Goal: Transaction & Acquisition: Subscribe to service/newsletter

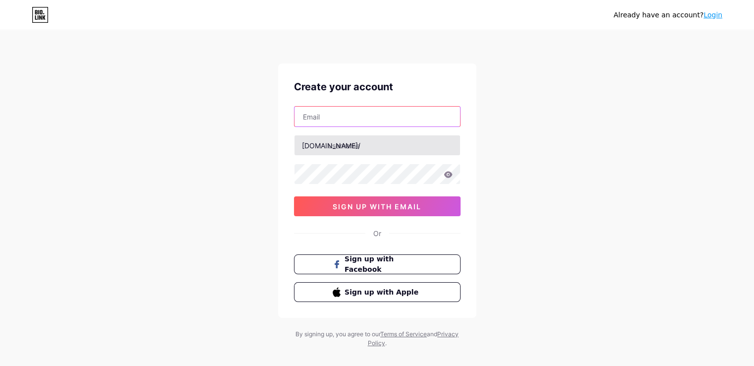
drag, startPoint x: 0, startPoint y: 0, endPoint x: 379, endPoint y: 137, distance: 403.1
click at [379, 137] on div "bio.link/ sign up with email" at bounding box center [377, 161] width 167 height 110
type input "[EMAIL_ADDRESS][DOMAIN_NAME]"
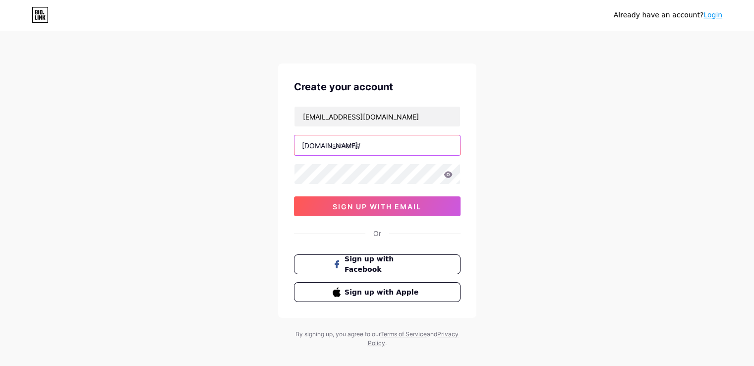
click at [370, 142] on input "text" at bounding box center [378, 145] width 166 height 20
paste input "bodyshower"
type input "bodyshower"
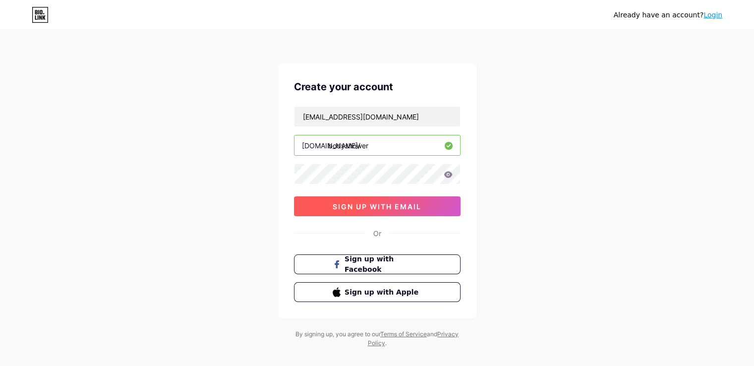
click at [373, 210] on button "sign up with email" at bounding box center [377, 206] width 167 height 20
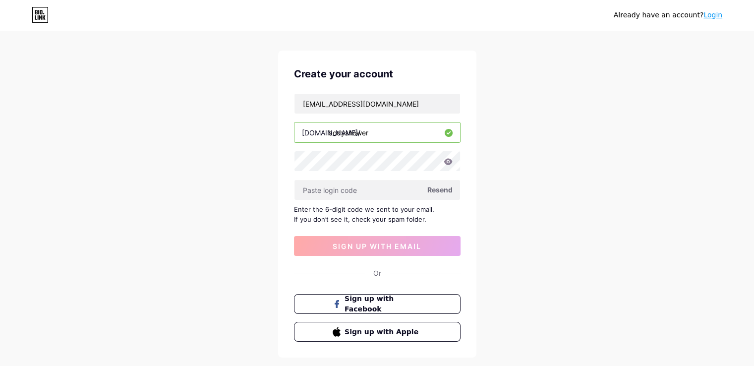
click at [548, 150] on div "Already have an account? Login Create your account wilmataormina@gmail.com bio.…" at bounding box center [377, 203] width 754 height 432
click at [391, 189] on input "text" at bounding box center [378, 190] width 166 height 20
click at [438, 187] on span "Resend" at bounding box center [440, 190] width 25 height 10
paste input "246443"
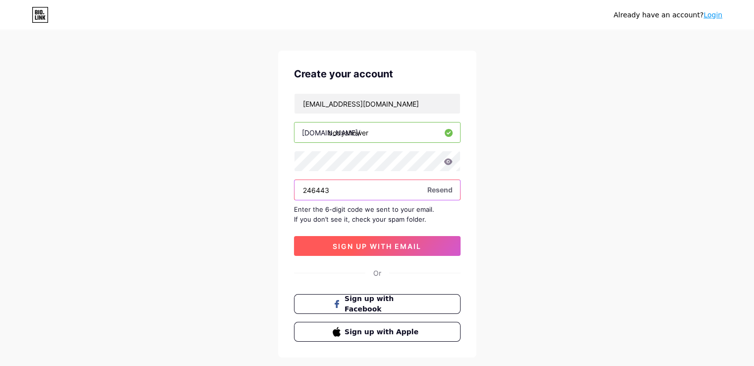
type input "246443"
click at [375, 240] on button "sign up with email" at bounding box center [377, 246] width 167 height 20
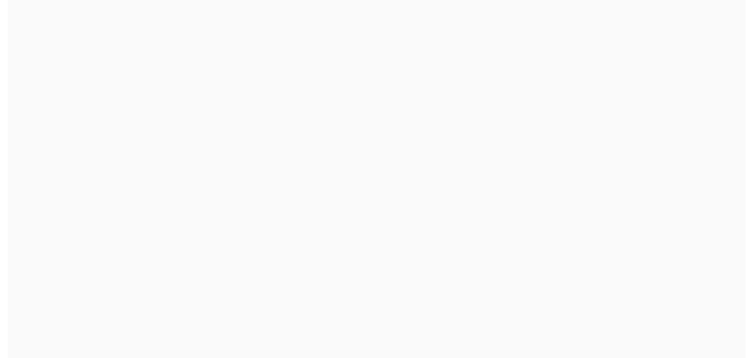
scroll to position [0, 0]
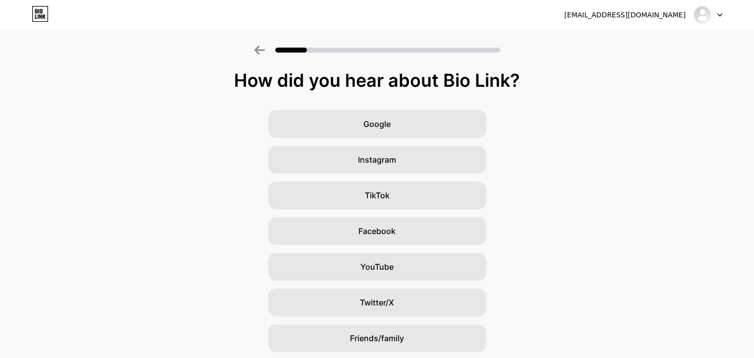
scroll to position [69, 0]
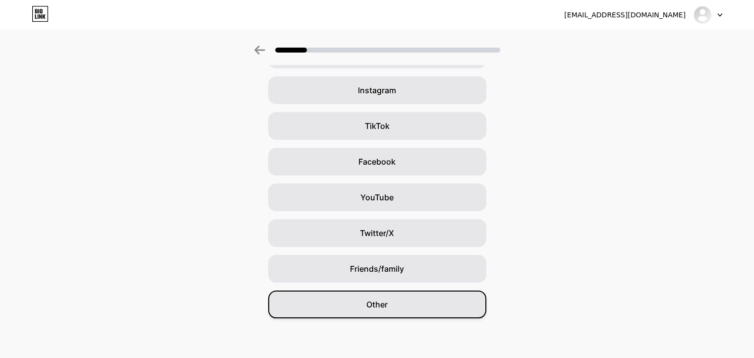
click at [396, 295] on div "Other" at bounding box center [377, 305] width 218 height 28
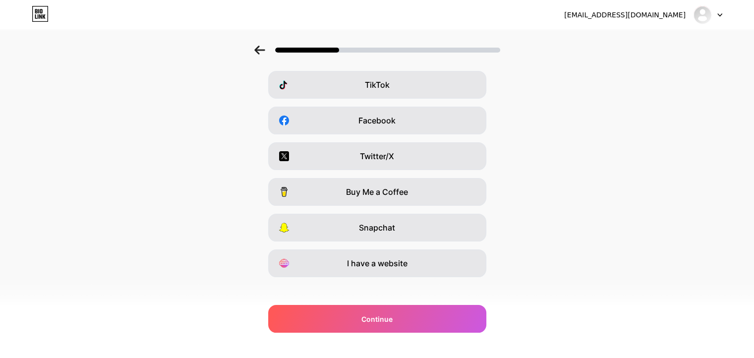
scroll to position [119, 0]
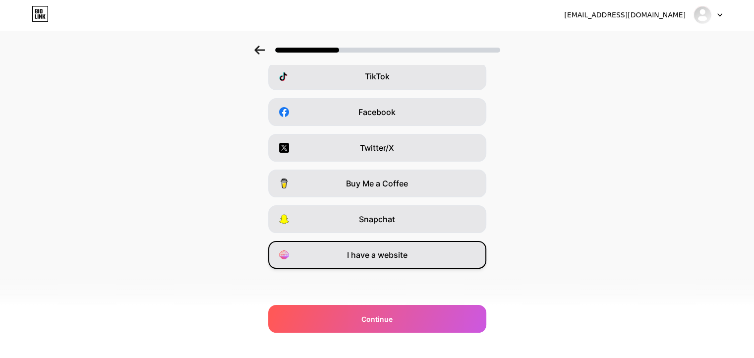
click at [373, 258] on span "I have a website" at bounding box center [377, 255] width 61 height 12
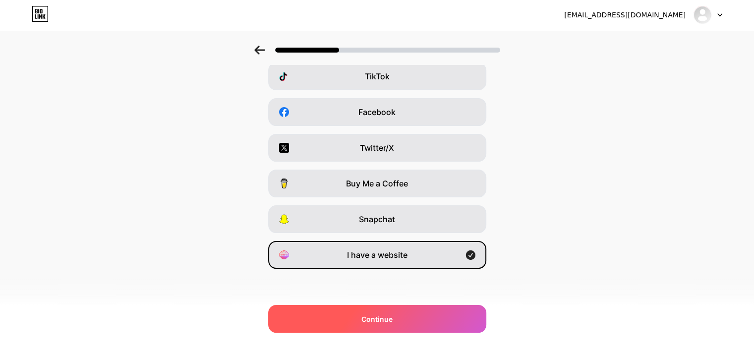
click at [389, 310] on div "Continue" at bounding box center [377, 319] width 218 height 28
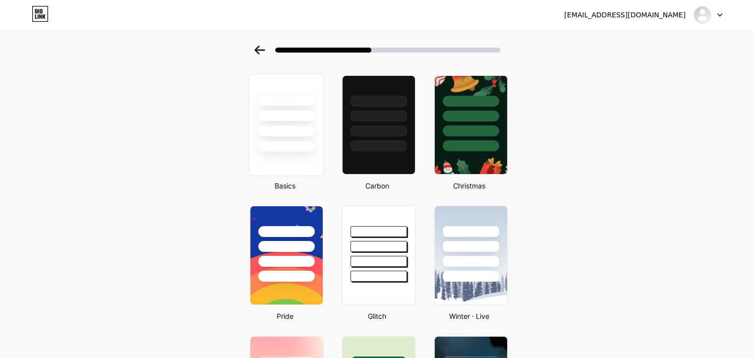
scroll to position [86, 0]
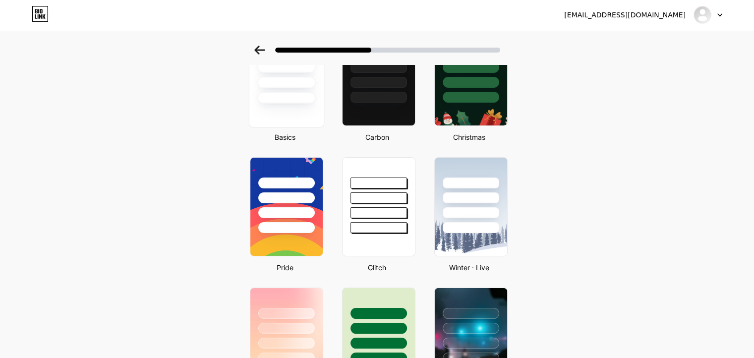
click at [309, 171] on div at bounding box center [286, 195] width 72 height 75
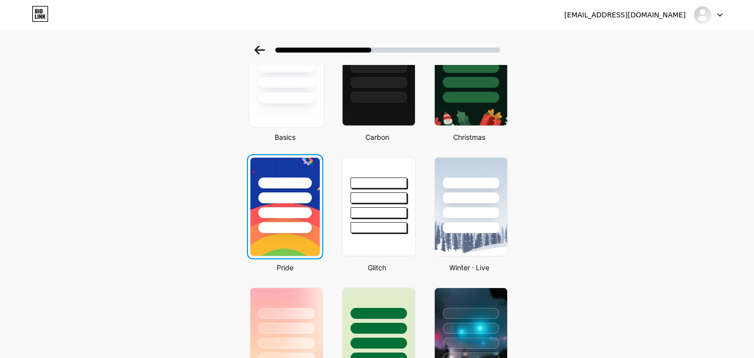
scroll to position [0, 0]
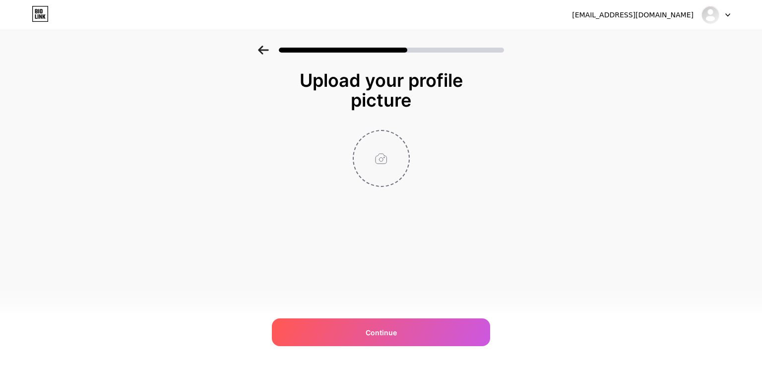
click at [376, 161] on input "file" at bounding box center [381, 158] width 55 height 55
type input "C:\fakepath\body wash for men 400.jpg"
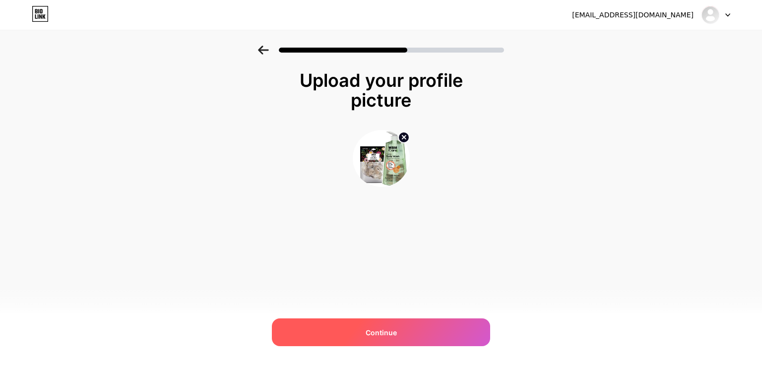
click at [403, 335] on div "Continue" at bounding box center [381, 332] width 218 height 28
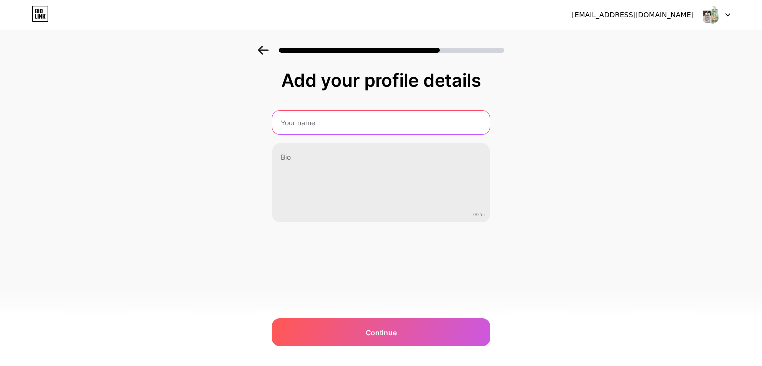
click at [341, 125] on input "text" at bounding box center [380, 123] width 217 height 24
paste input "Body Shower"
type input "Body Shower"
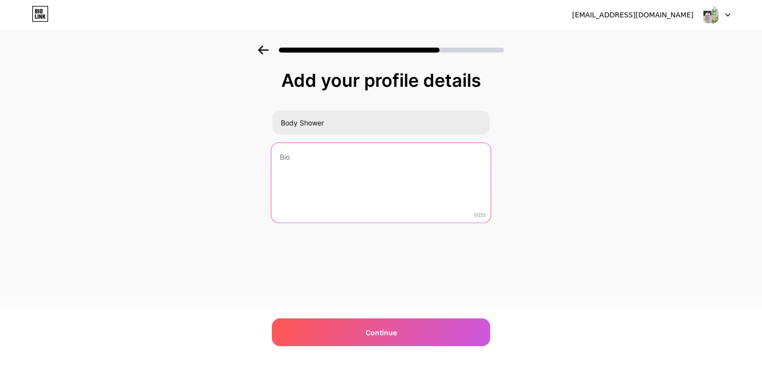
click at [342, 160] on textarea at bounding box center [380, 183] width 219 height 81
paste textarea "Revive your daily routine with WBM's body shower, a mild formula that washes, h…"
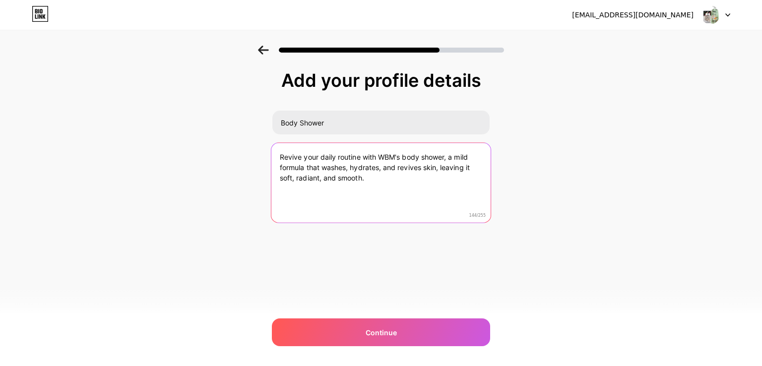
type textarea "Revive your daily routine with WBM's body shower, a mild formula that washes, h…"
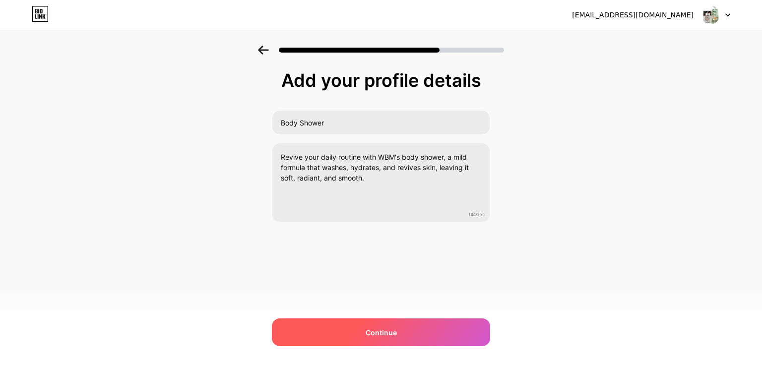
click at [387, 327] on span "Continue" at bounding box center [381, 332] width 31 height 10
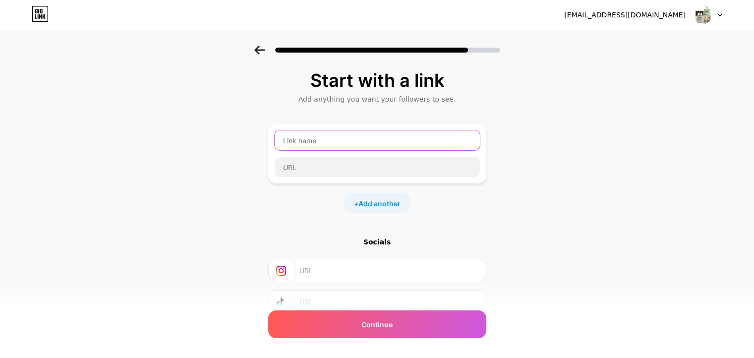
click at [295, 141] on input "text" at bounding box center [377, 140] width 205 height 20
paste input "Revive your daily routine with WBM's body shower, a mild formula that washes, h…"
type input "Revive your daily routine with WBM's body shower, a mild formula that washes, h…"
paste input "Body Shower"
type input "Body Shower"
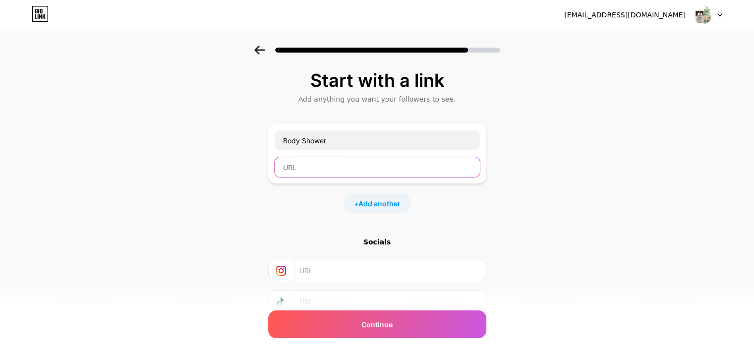
click at [339, 168] on input "text" at bounding box center [377, 167] width 205 height 20
paste input "https://wbm.com.pk/category/body-wash"
type input "https://wbm.com.pk/category/body-wash"
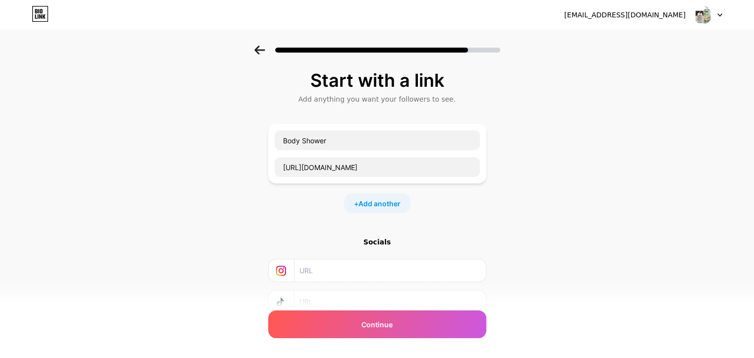
click at [490, 202] on div "Start with a link Add anything you want your followers to see. Body Shower http…" at bounding box center [377, 220] width 754 height 349
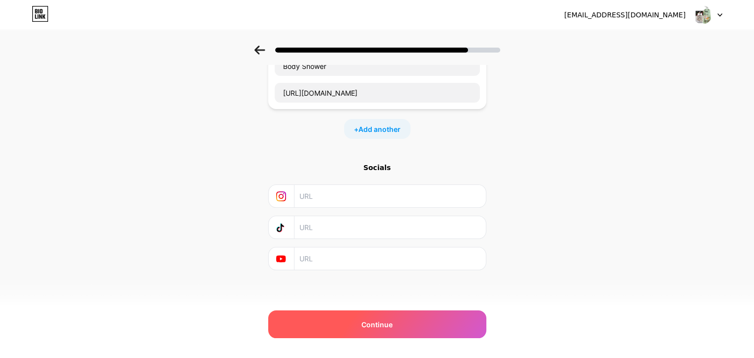
click at [397, 317] on div "Continue" at bounding box center [377, 325] width 218 height 28
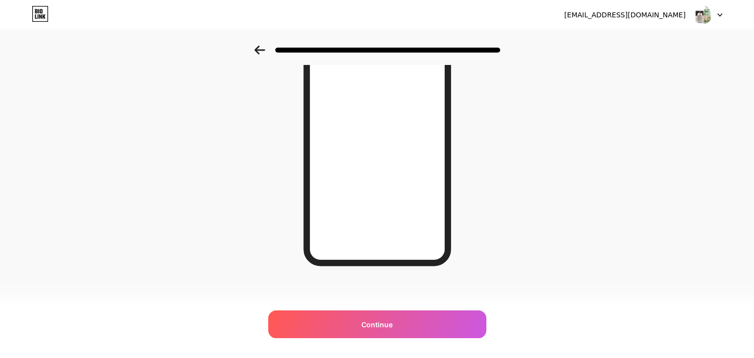
scroll to position [140, 0]
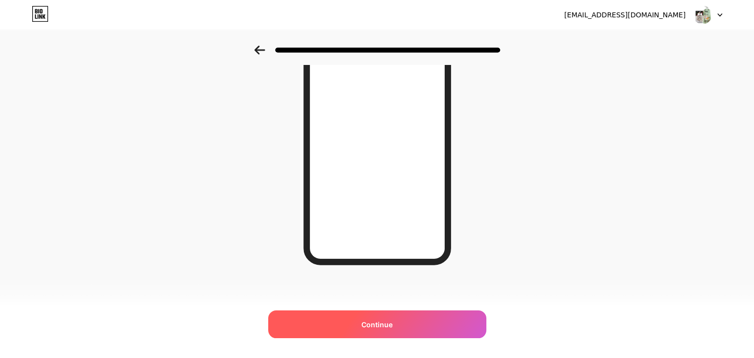
click at [405, 320] on div "Continue" at bounding box center [377, 325] width 218 height 28
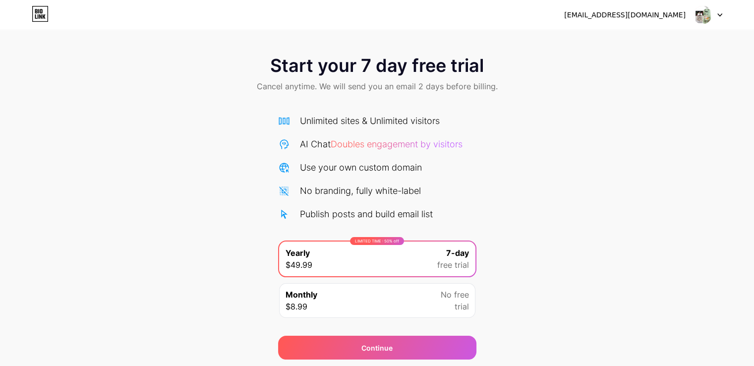
click at [721, 12] on div at bounding box center [708, 15] width 29 height 18
click at [599, 112] on div "Start your 7 day free trial Cancel anytime. We will send you an email 2 days be…" at bounding box center [377, 203] width 754 height 314
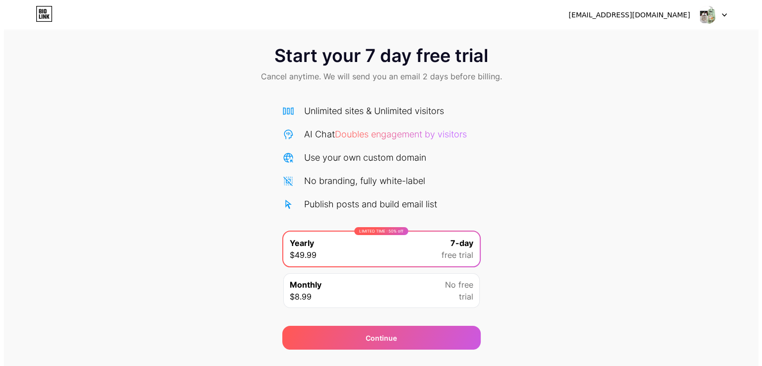
scroll to position [11, 0]
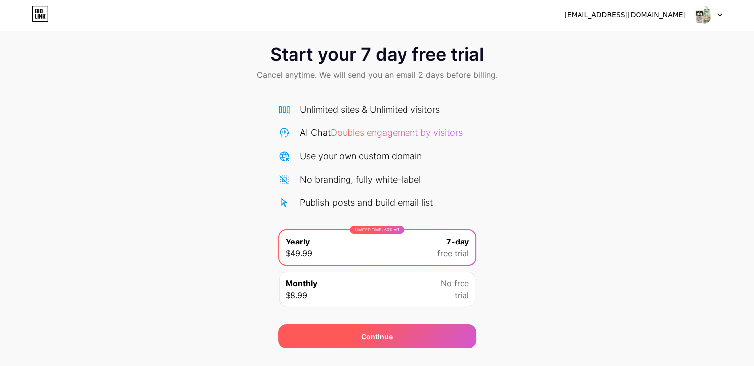
click at [386, 329] on div "Continue" at bounding box center [377, 336] width 198 height 24
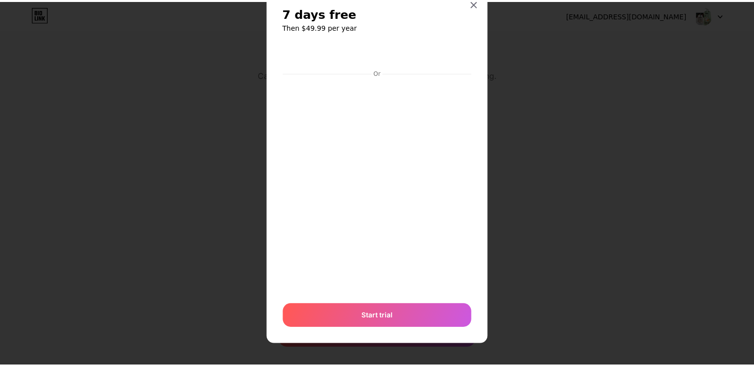
scroll to position [0, 0]
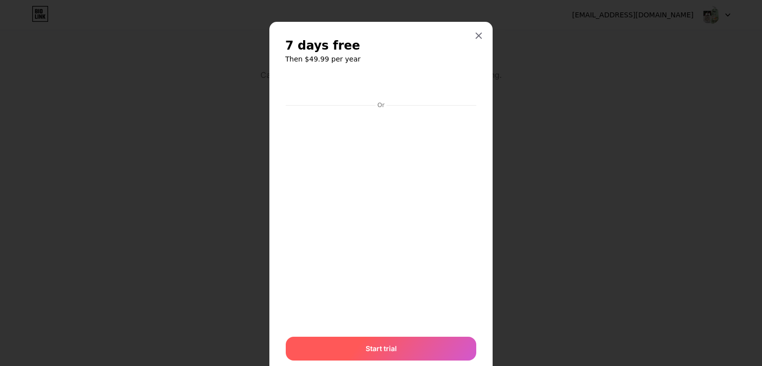
click at [399, 356] on div "Start trial" at bounding box center [381, 349] width 190 height 24
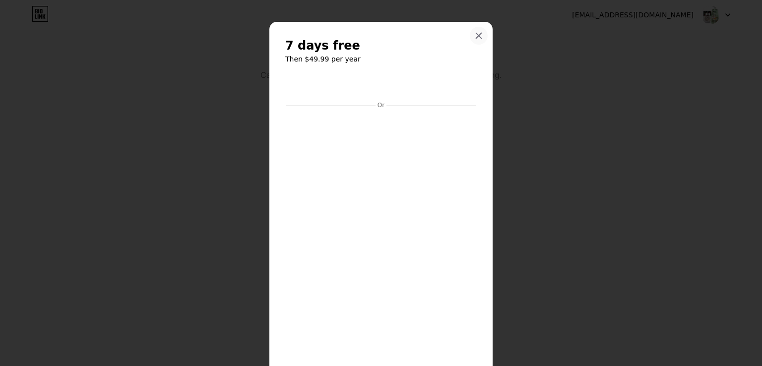
click at [475, 38] on icon at bounding box center [479, 36] width 8 height 8
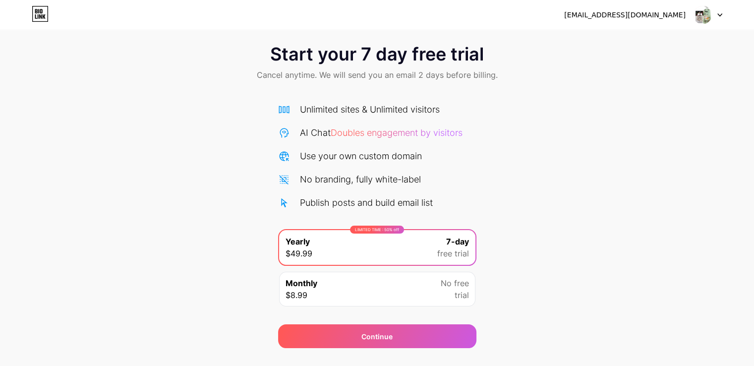
click at [44, 18] on icon at bounding box center [44, 16] width 3 height 4
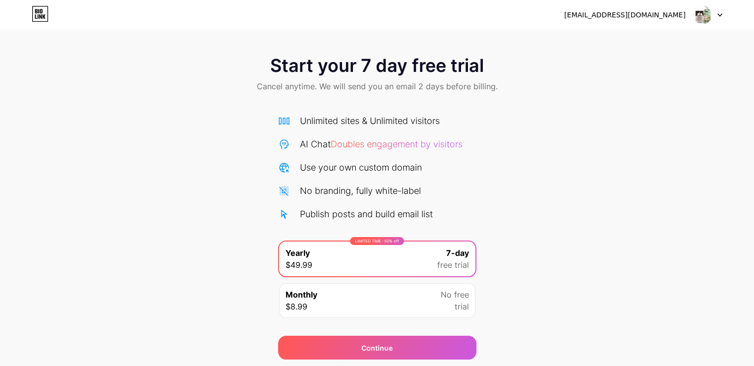
click at [716, 15] on div at bounding box center [708, 15] width 29 height 18
click at [42, 18] on icon at bounding box center [40, 14] width 17 height 16
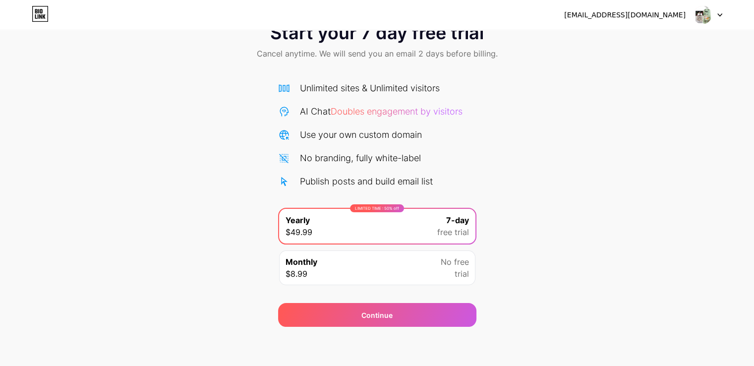
click at [360, 259] on div "Monthly $8.99 No free trial" at bounding box center [377, 267] width 196 height 35
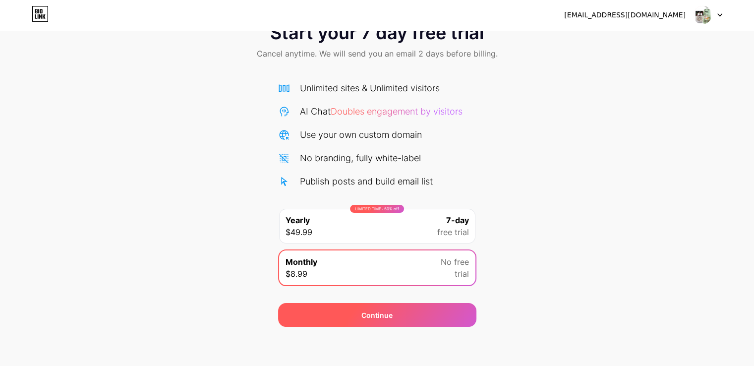
click at [387, 311] on div "Continue" at bounding box center [377, 315] width 31 height 10
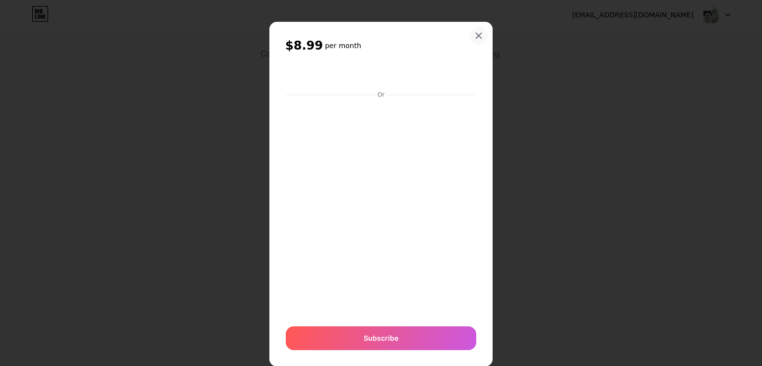
click at [470, 34] on div at bounding box center [479, 36] width 18 height 18
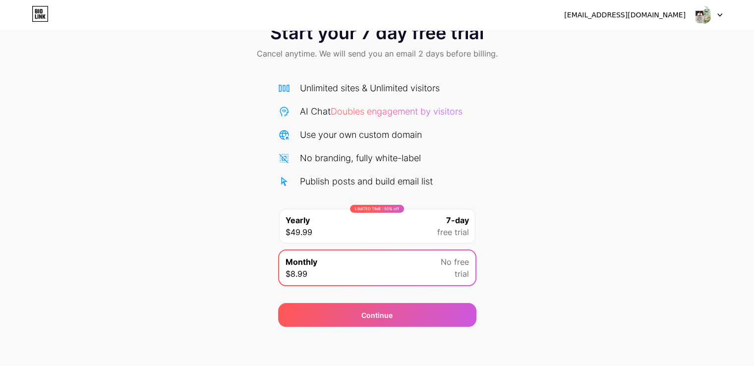
scroll to position [0, 0]
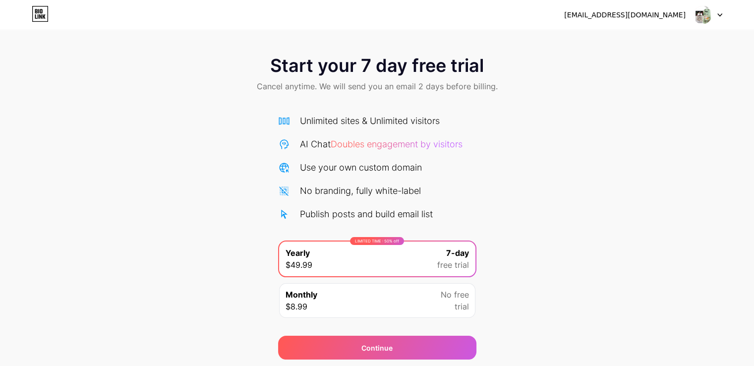
click at [704, 18] on img at bounding box center [702, 14] width 19 height 19
click at [722, 14] on icon at bounding box center [720, 15] width 4 height 2
click at [632, 39] on li "Logout" at bounding box center [660, 40] width 123 height 27
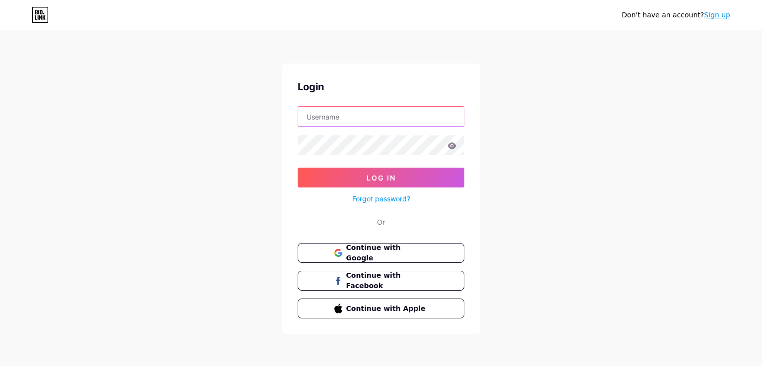
type input "[EMAIL_ADDRESS][DOMAIN_NAME]"
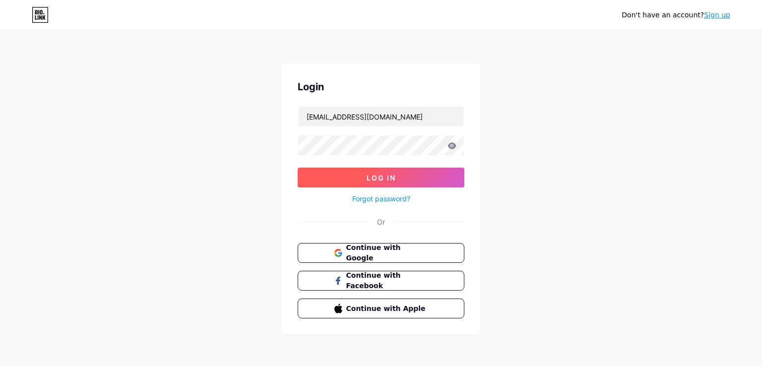
click at [378, 182] on button "Log In" at bounding box center [381, 178] width 167 height 20
